Goal: Find specific page/section: Find specific page/section

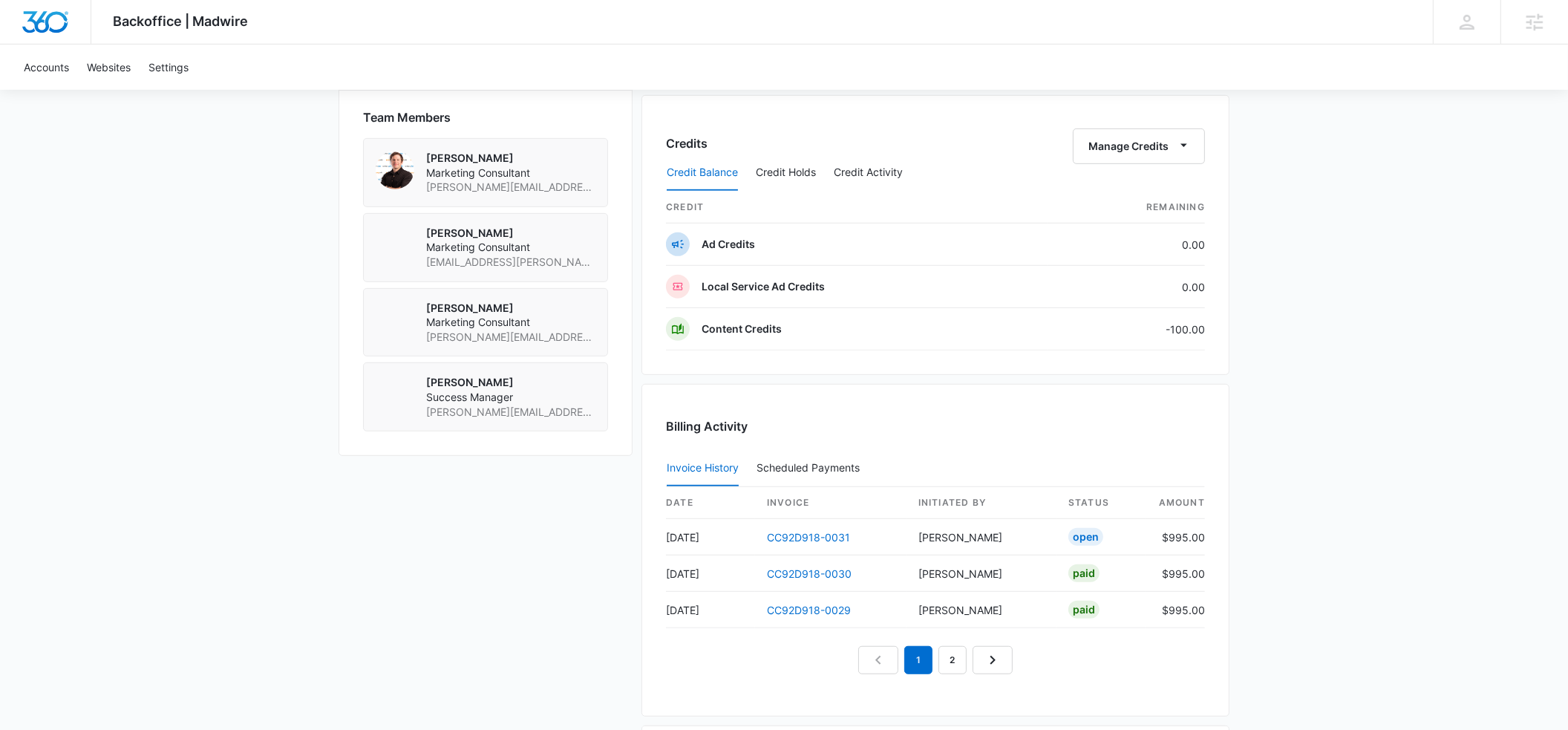
scroll to position [1056, 0]
click at [801, 530] on link "CC92D918-0031" at bounding box center [808, 534] width 84 height 13
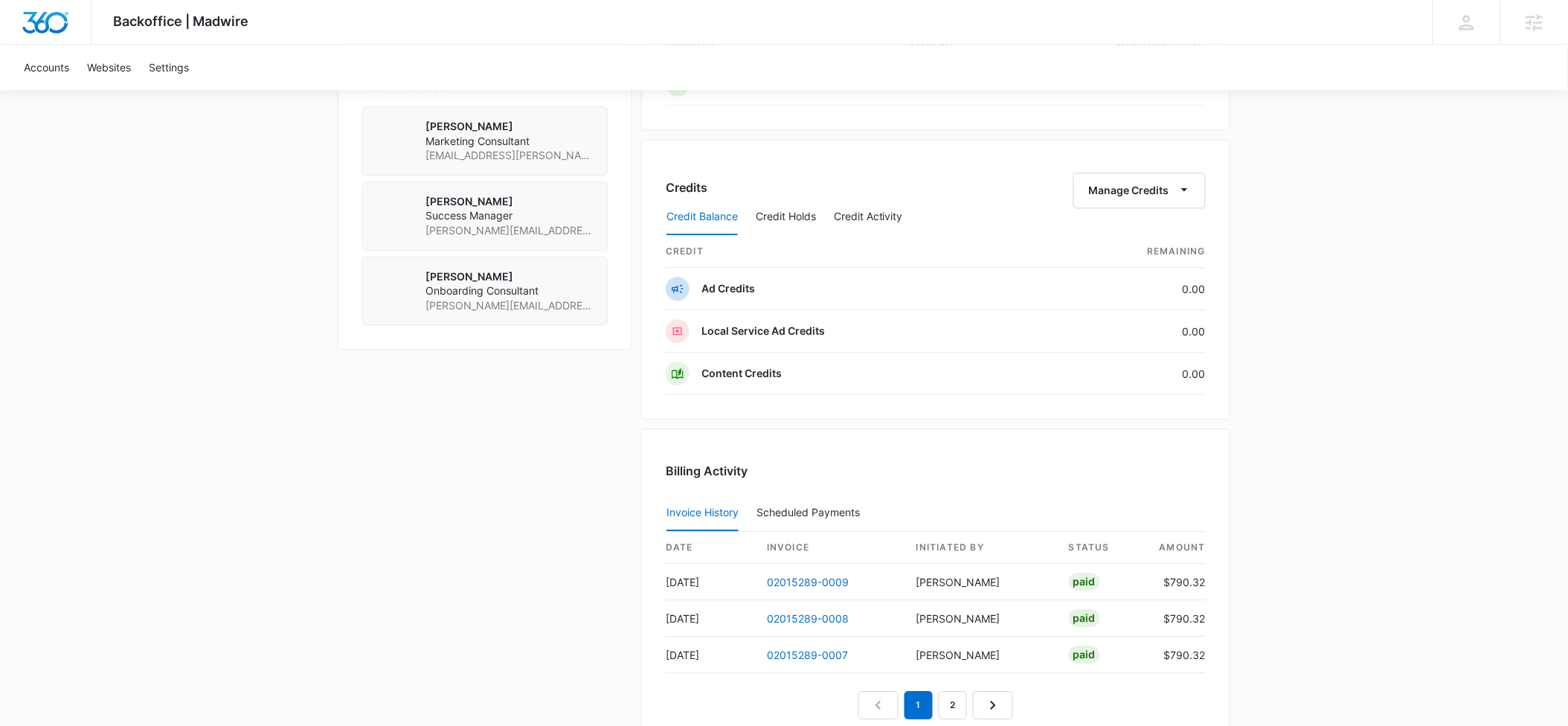
scroll to position [1091, 0]
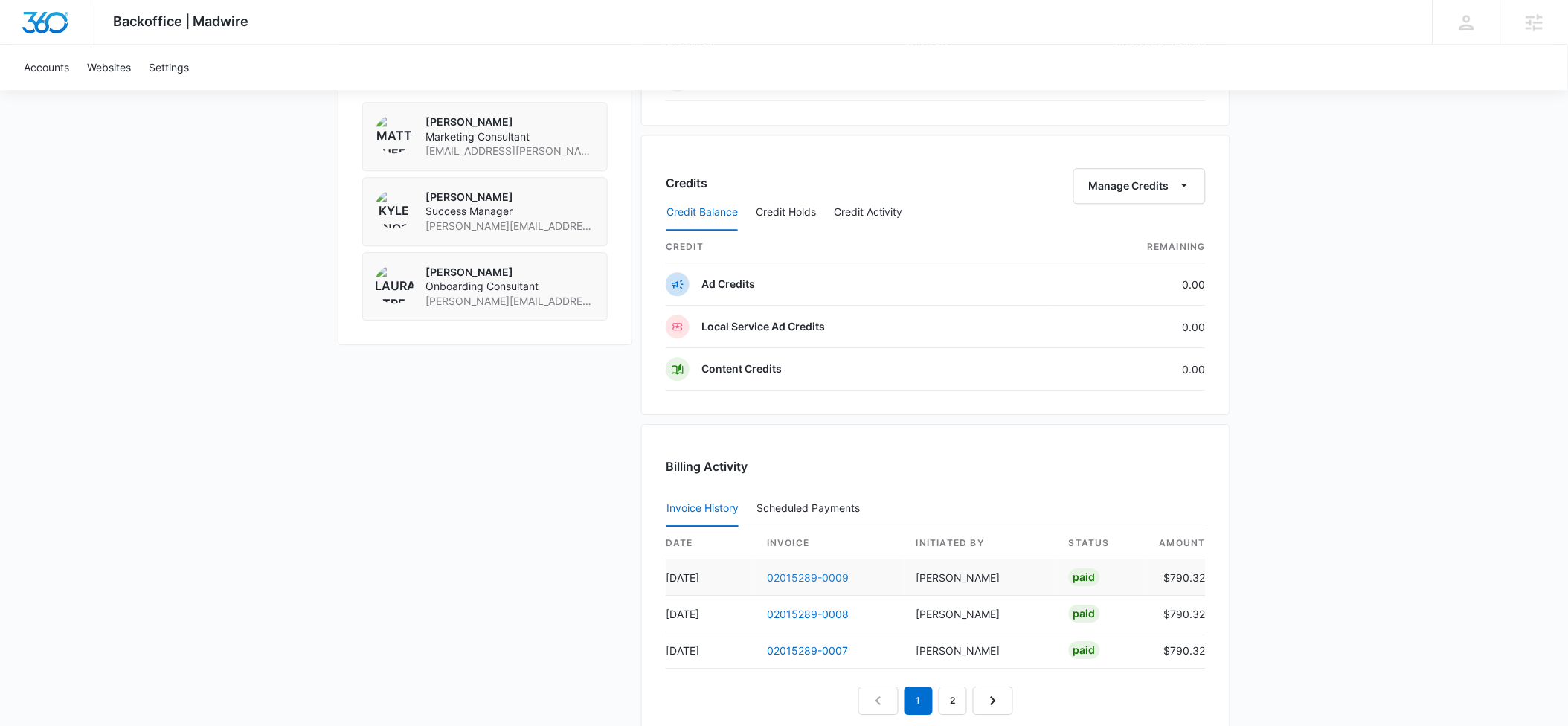
click at [809, 573] on link "02015289-0009" at bounding box center [808, 577] width 82 height 13
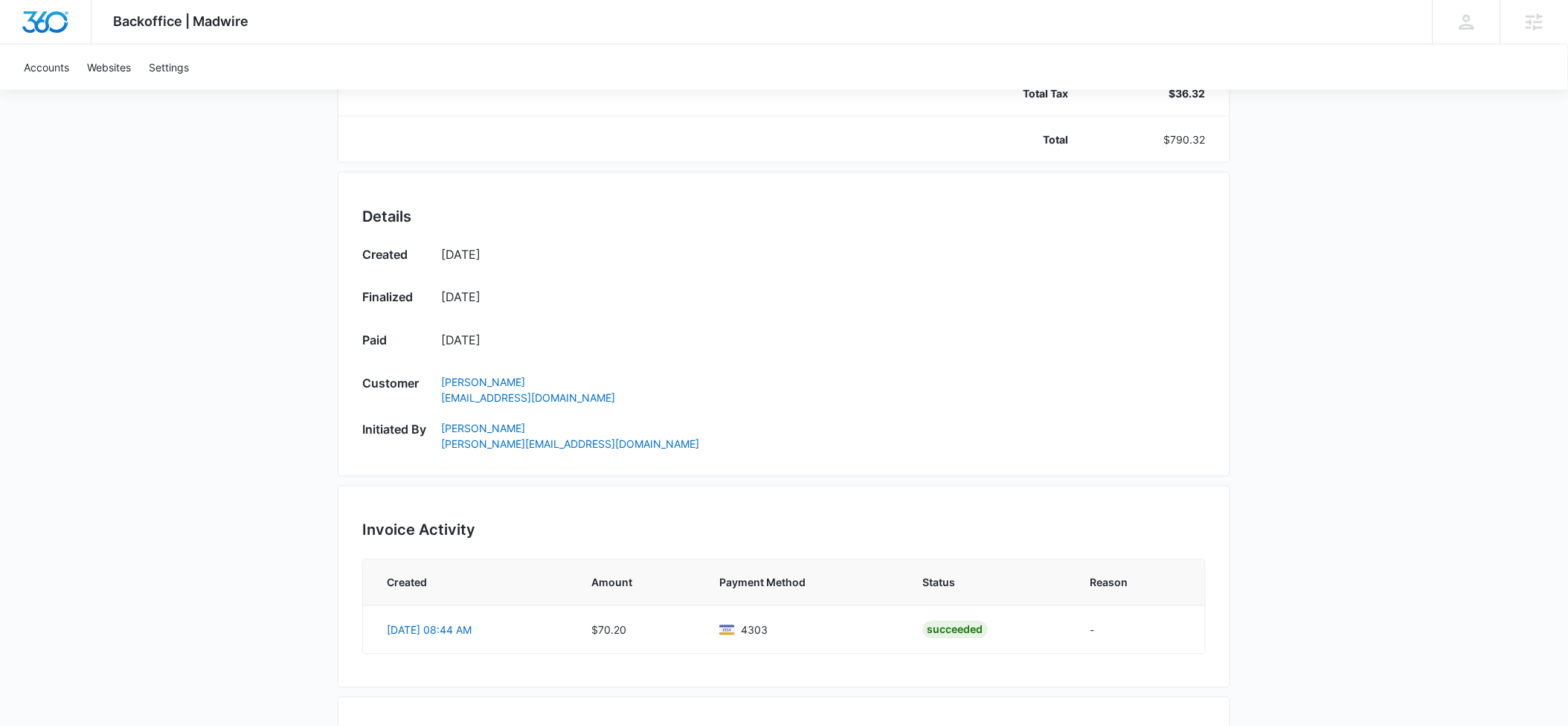
scroll to position [664, 0]
